Goal: Task Accomplishment & Management: Manage account settings

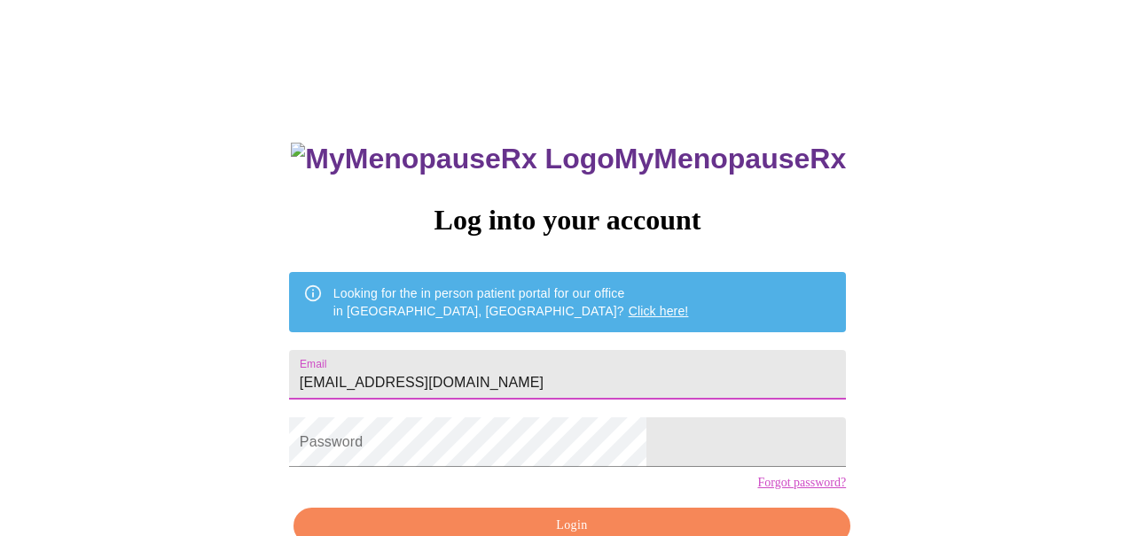
type input "steflynch@comcast.net"
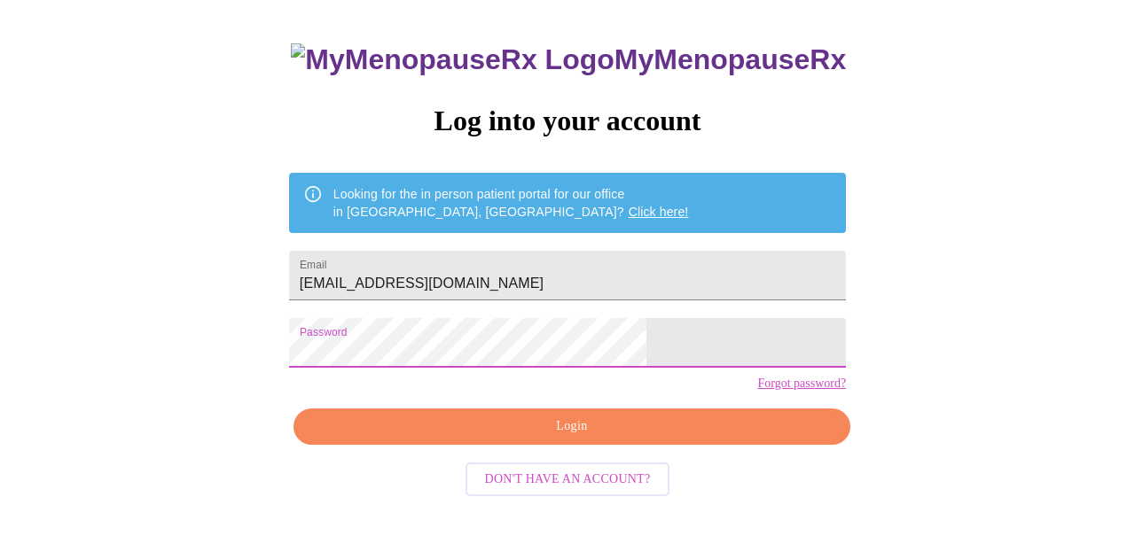
scroll to position [98, 0]
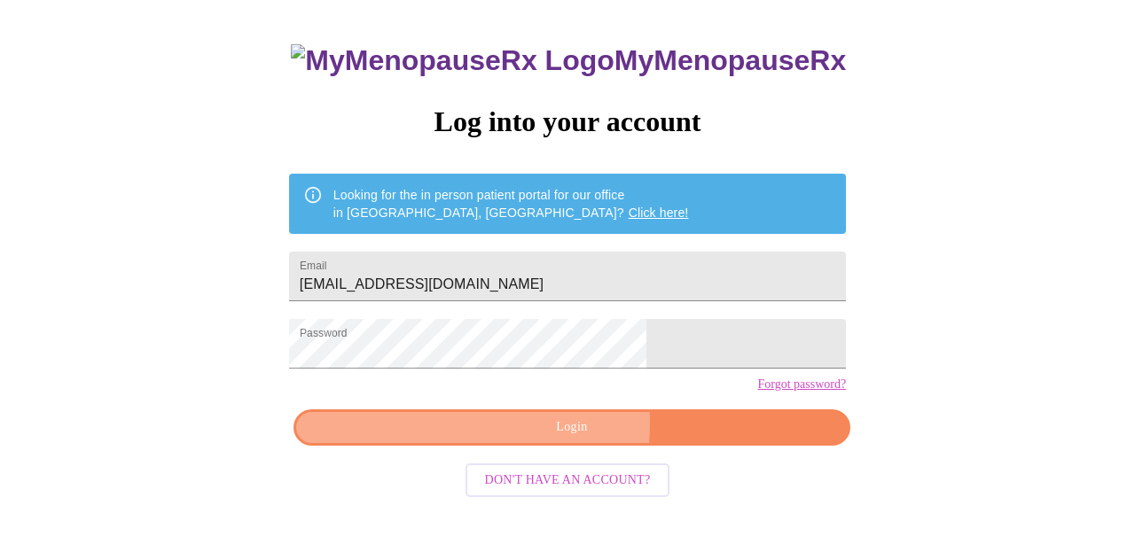
click at [480, 439] on span "Login" at bounding box center [572, 428] width 516 height 22
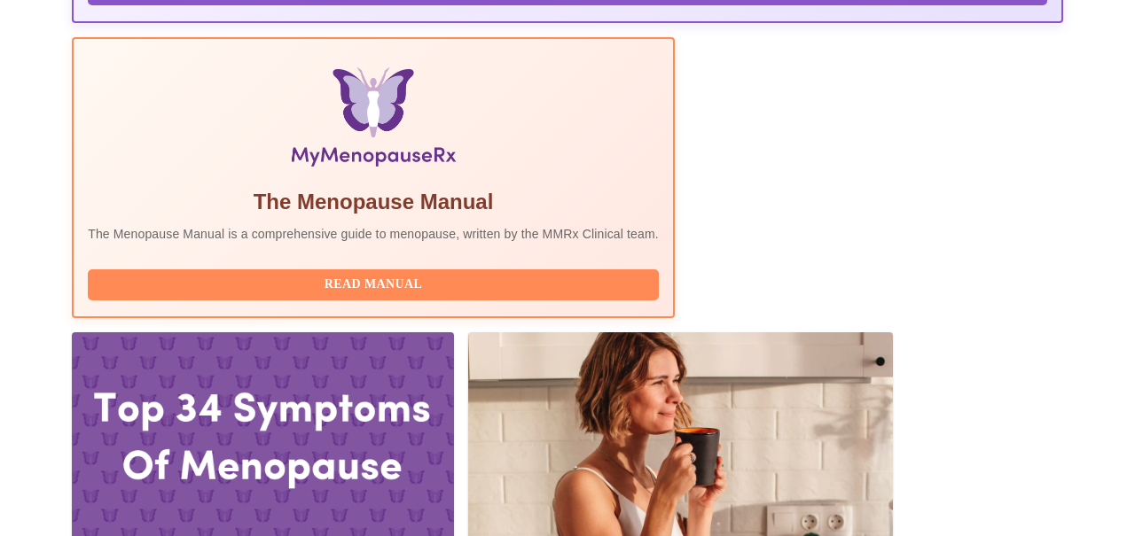
scroll to position [617, 0]
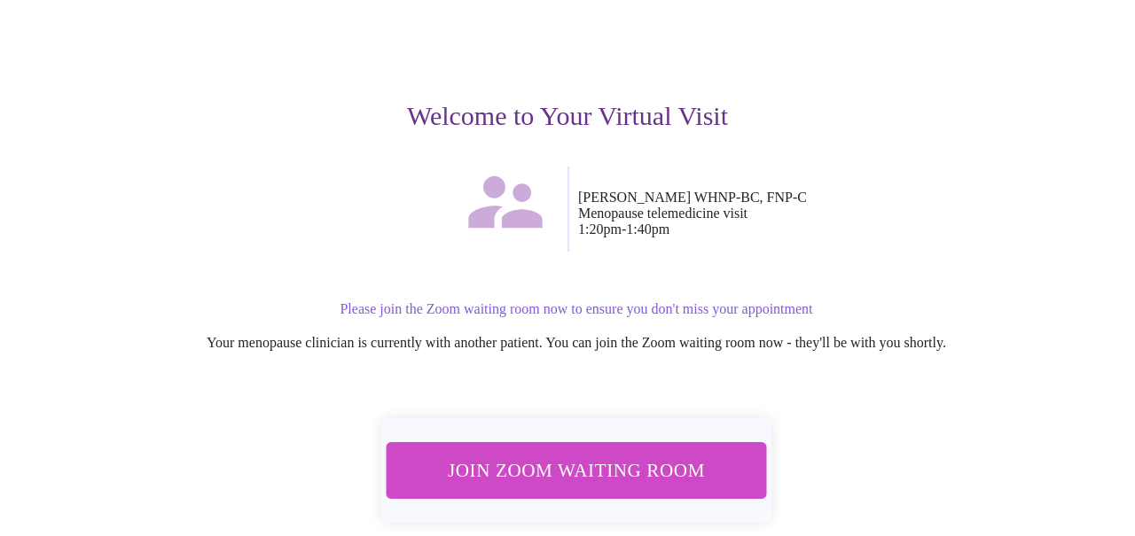
scroll to position [160, 0]
click at [652, 456] on span "Join Zoom Waiting Room" at bounding box center [576, 470] width 333 height 33
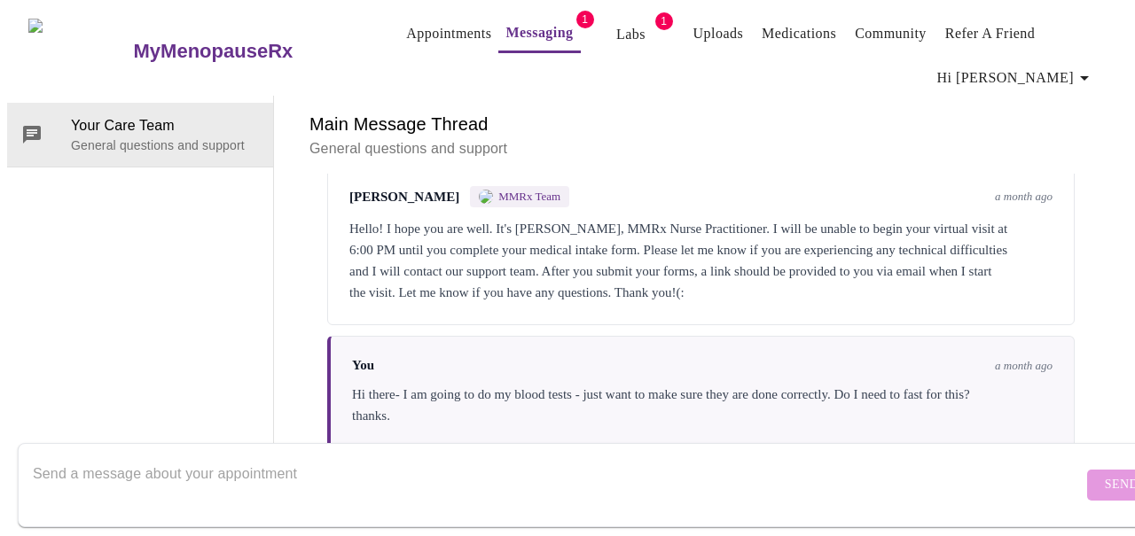
click at [521, 26] on link "Messaging" at bounding box center [538, 32] width 67 height 25
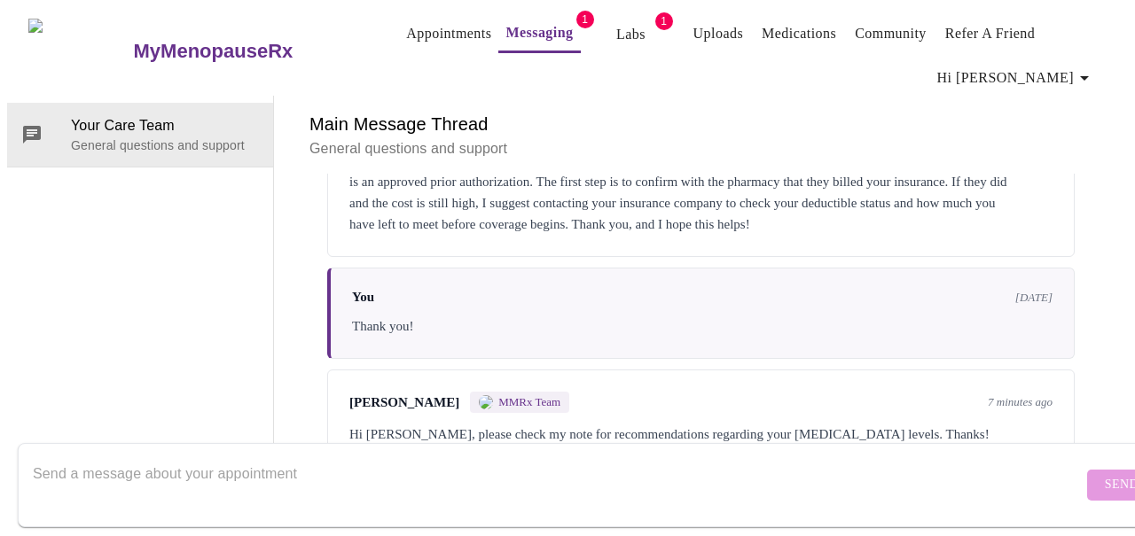
scroll to position [5282, 0]
click at [621, 394] on div "[PERSON_NAME] MMRx Team 7 minutes ago" at bounding box center [700, 402] width 703 height 21
click at [616, 22] on link "Labs" at bounding box center [630, 34] width 29 height 25
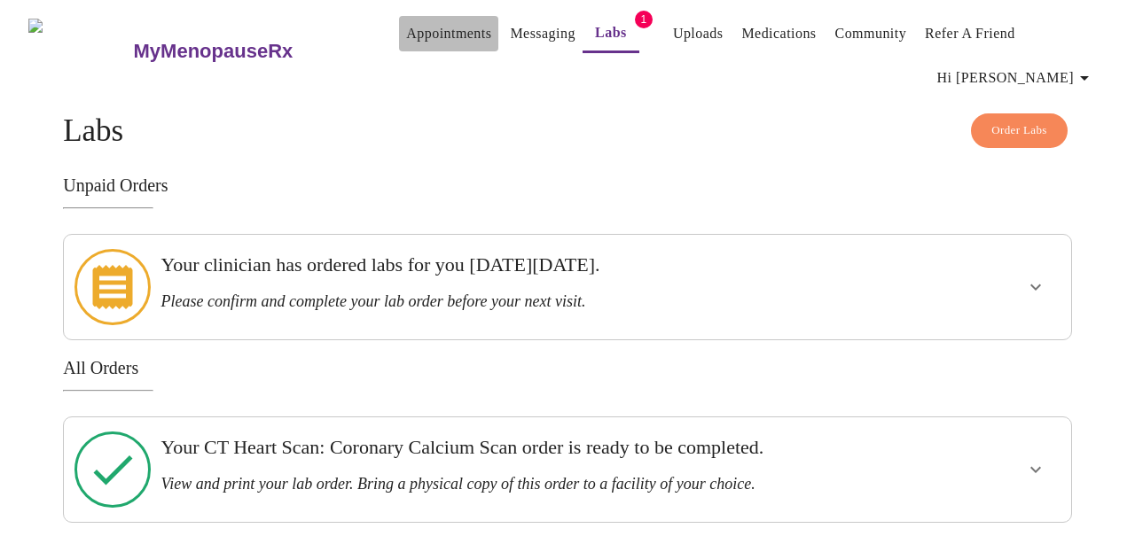
click at [406, 23] on link "Appointments" at bounding box center [448, 33] width 85 height 25
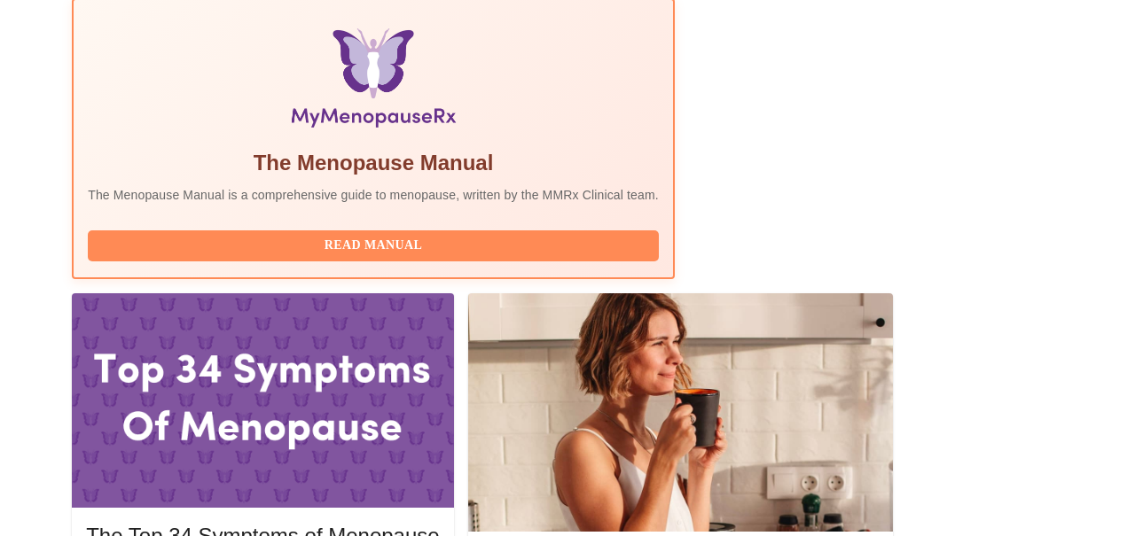
scroll to position [617, 0]
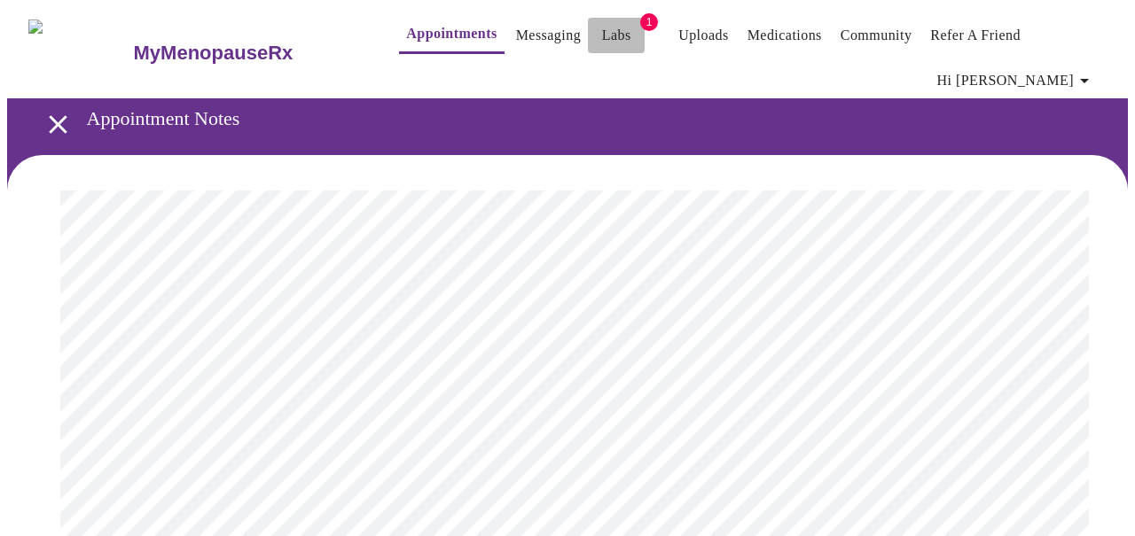
click at [602, 24] on link "Labs" at bounding box center [616, 35] width 29 height 25
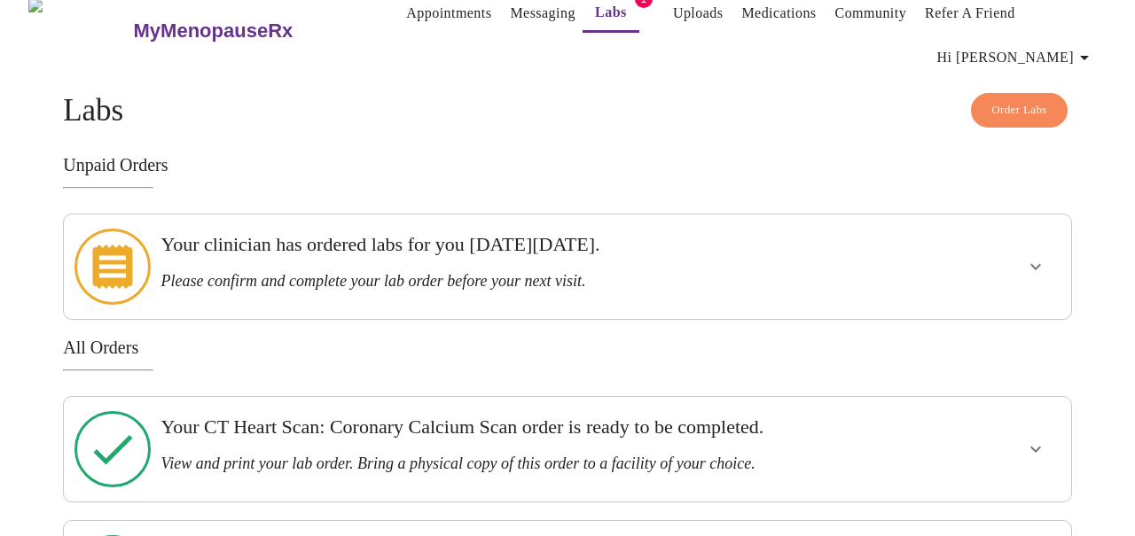
scroll to position [21, 0]
click at [1038, 259] on icon "show more" at bounding box center [1035, 265] width 21 height 21
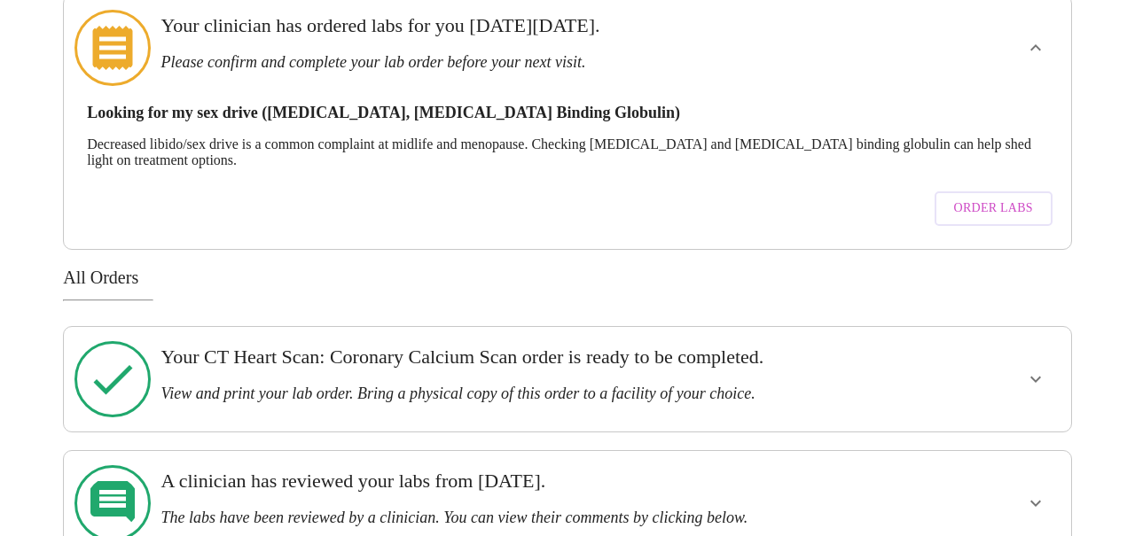
scroll to position [238, 0]
click at [1041, 377] on icon "show more" at bounding box center [1035, 380] width 11 height 6
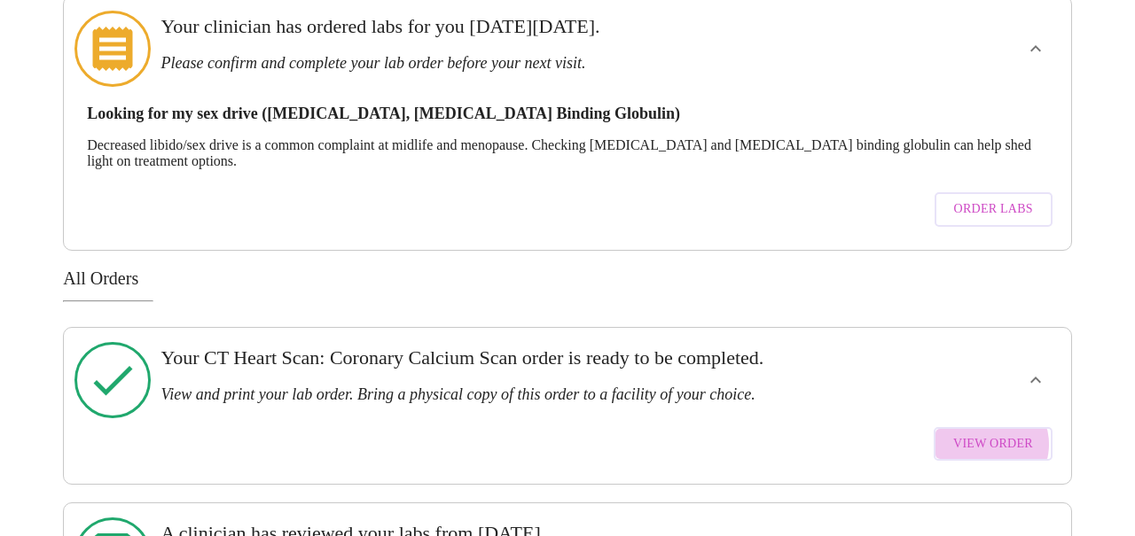
click at [997, 434] on span "View Order" at bounding box center [993, 445] width 80 height 22
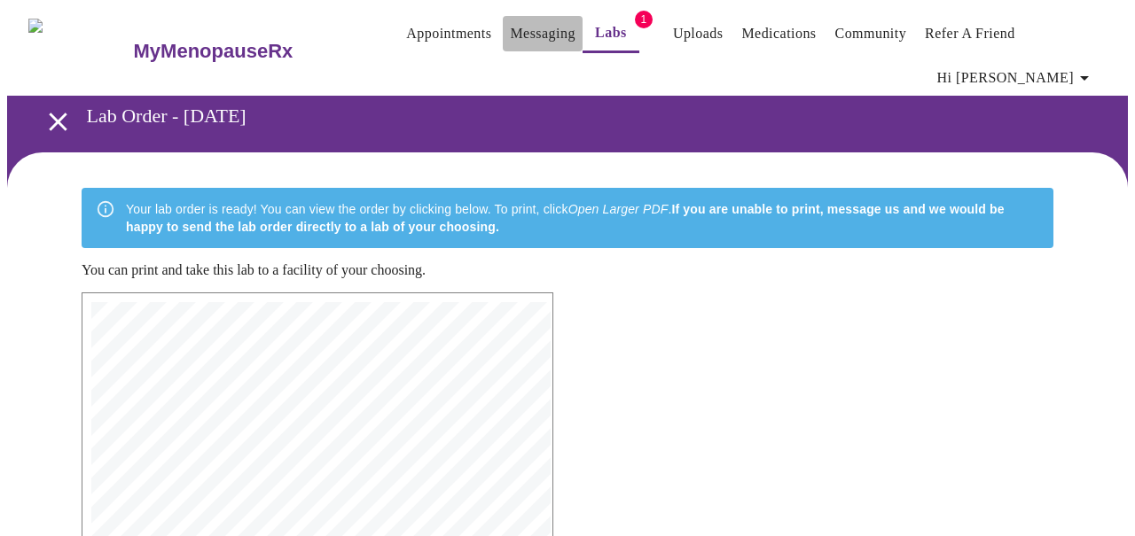
click at [510, 25] on link "Messaging" at bounding box center [542, 33] width 65 height 25
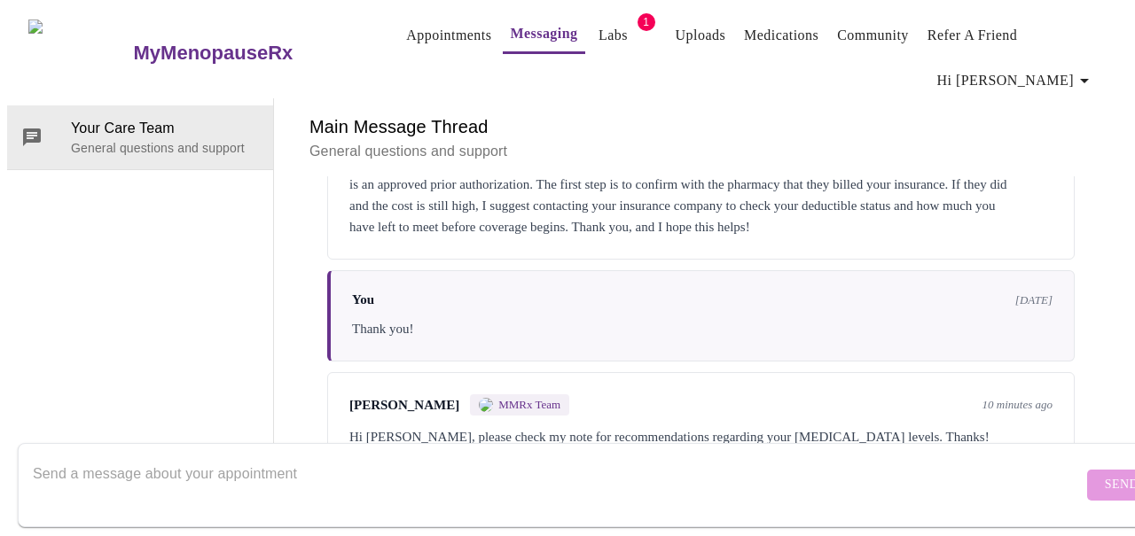
scroll to position [91, 0]
